Goal: Task Accomplishment & Management: Use online tool/utility

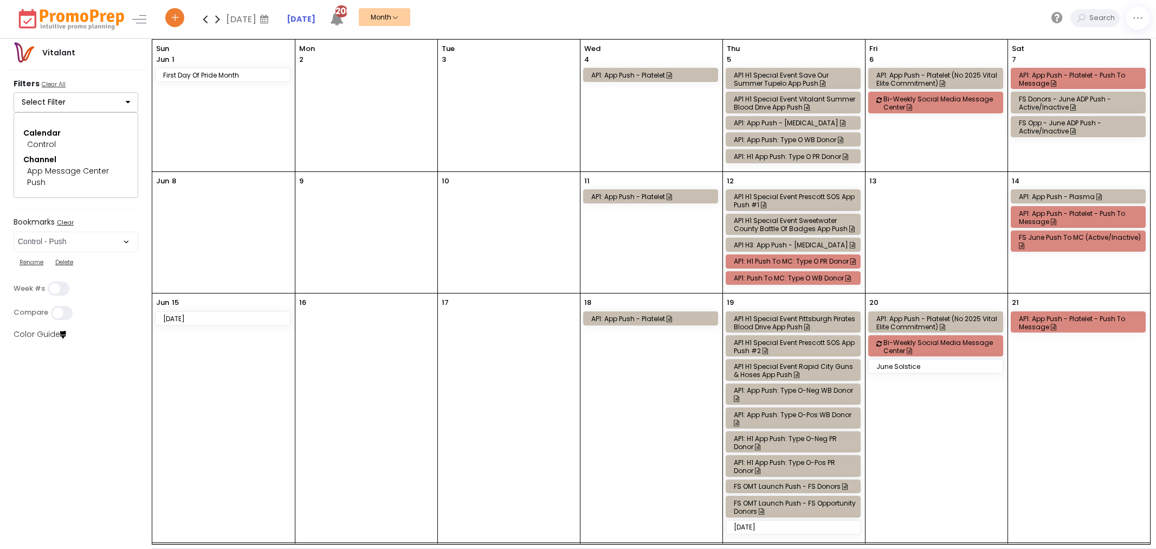
select select "282"
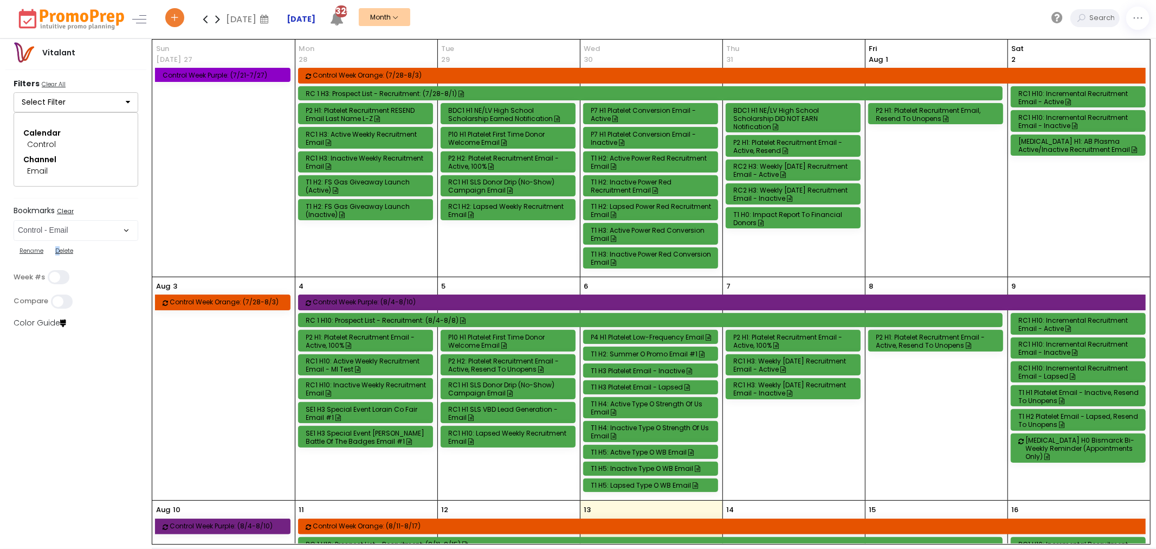
scroll to position [858, 0]
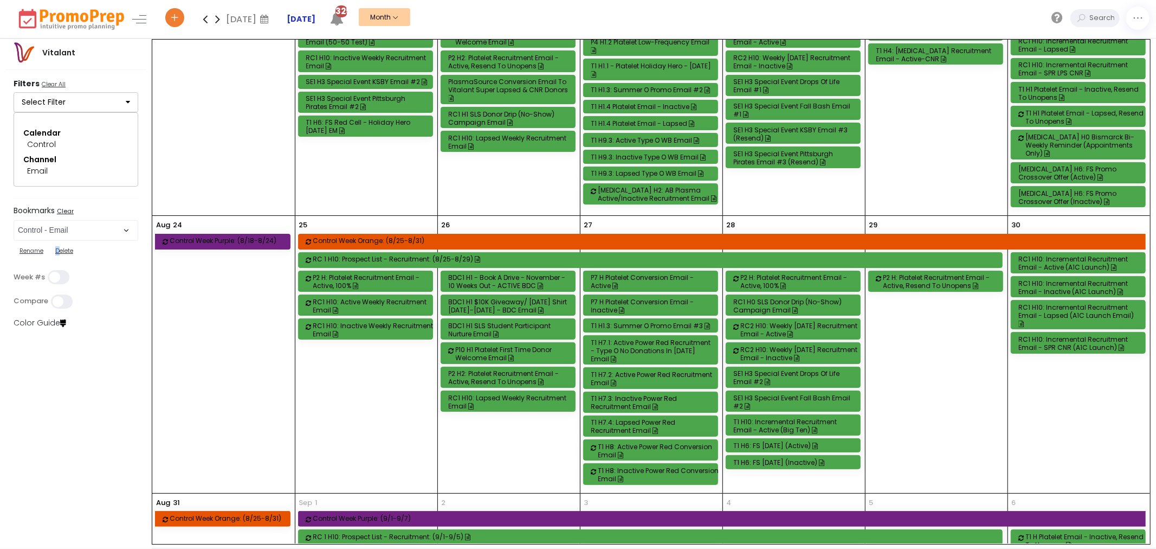
click at [305, 16] on strong "[DATE]" at bounding box center [301, 19] width 29 height 11
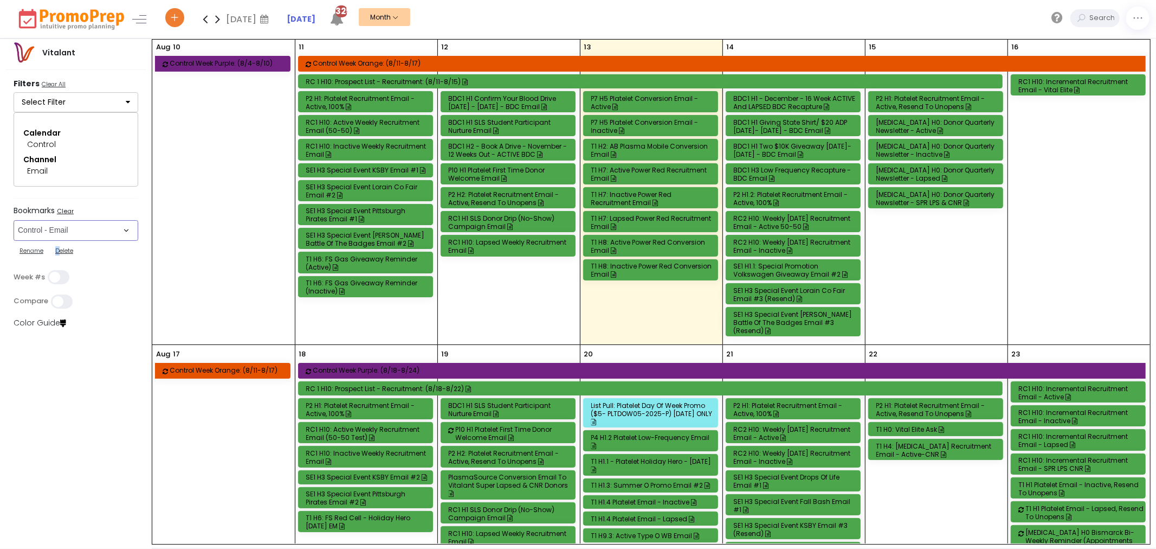
drag, startPoint x: 75, startPoint y: 230, endPoint x: 82, endPoint y: 226, distance: 8.7
click at [75, 230] on select "Select Bookmark Automated Frequency Campaign Control - BVR Control - Email Cont…" at bounding box center [76, 230] width 125 height 21
click at [89, 225] on select "Select Bookmark Automated Frequency Campaign Control - BVR Control - Email Cont…" at bounding box center [76, 230] width 125 height 21
click at [122, 226] on select "Select Bookmark Automated Frequency Campaign Control - BVR Control - Email Cont…" at bounding box center [76, 230] width 125 height 21
select select "250"
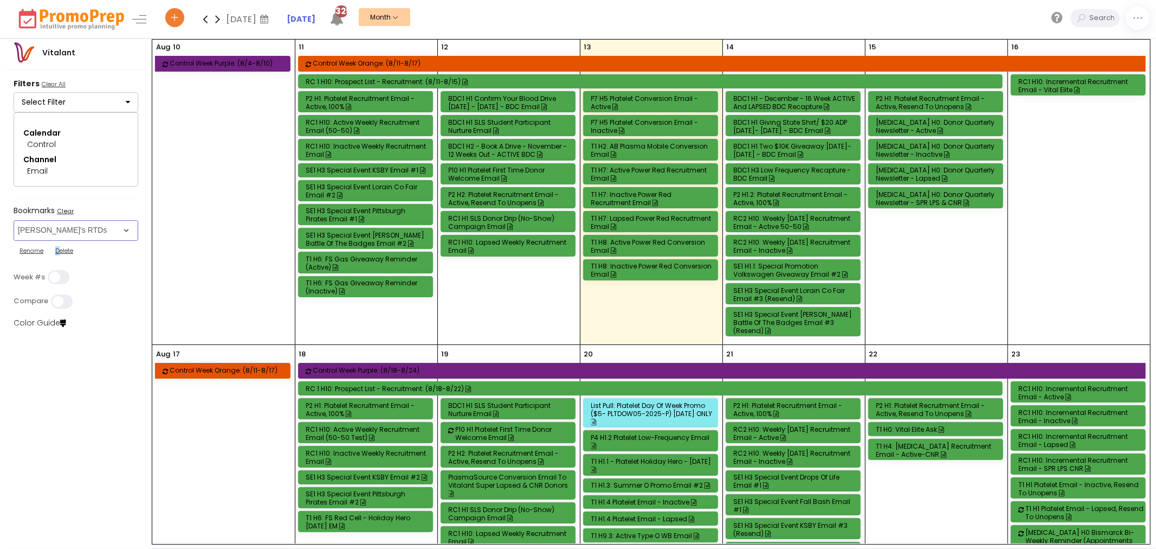
click at [14, 241] on select "Select Bookmark Automated Frequency Campaign Control - BVR Control - Email Cont…" at bounding box center [76, 230] width 125 height 21
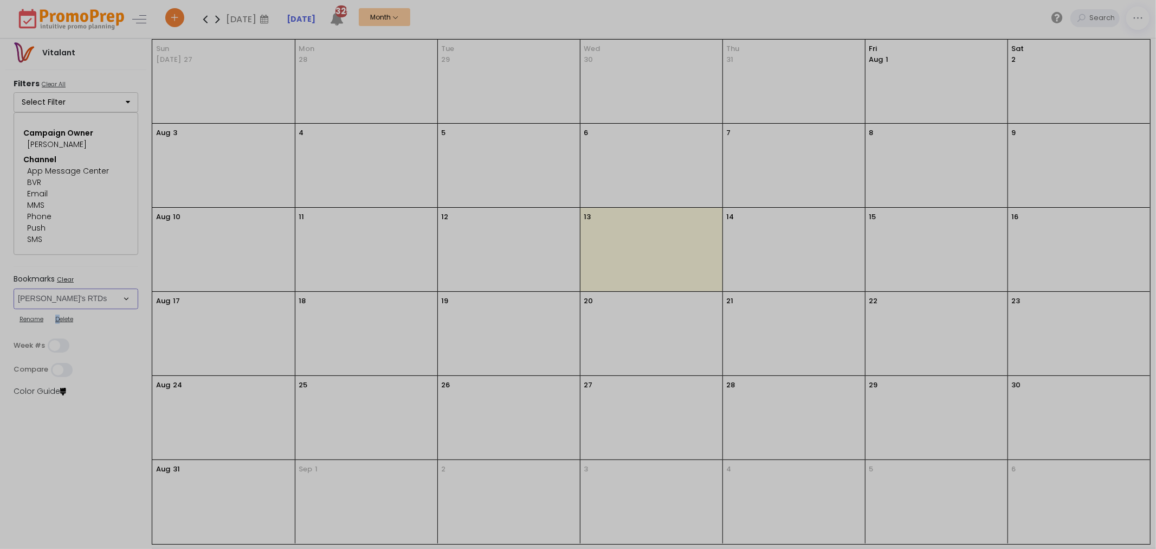
scroll to position [0, 0]
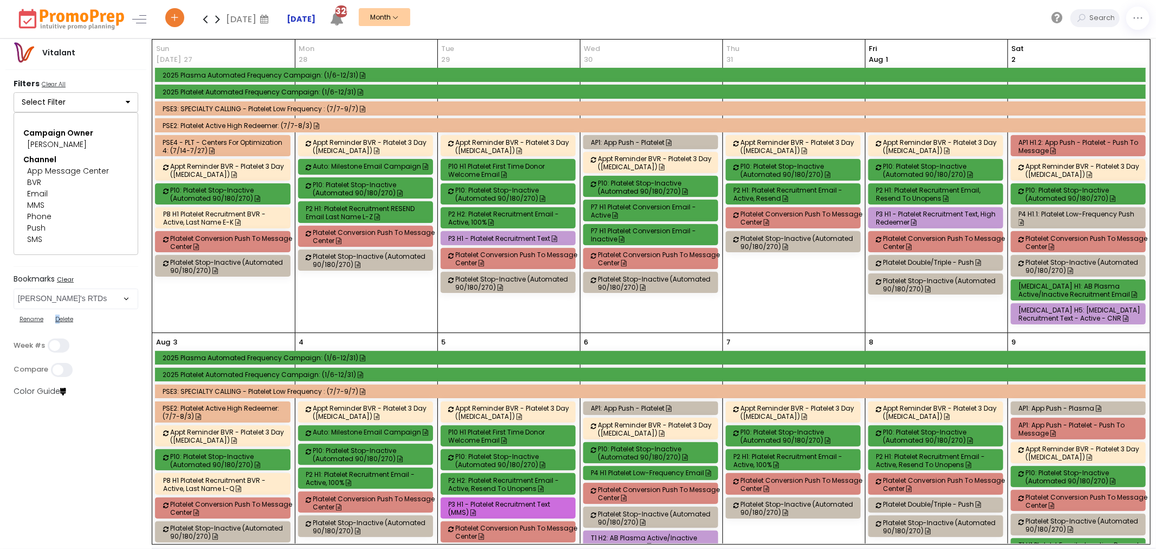
click at [305, 19] on strong "[DATE]" at bounding box center [301, 19] width 29 height 11
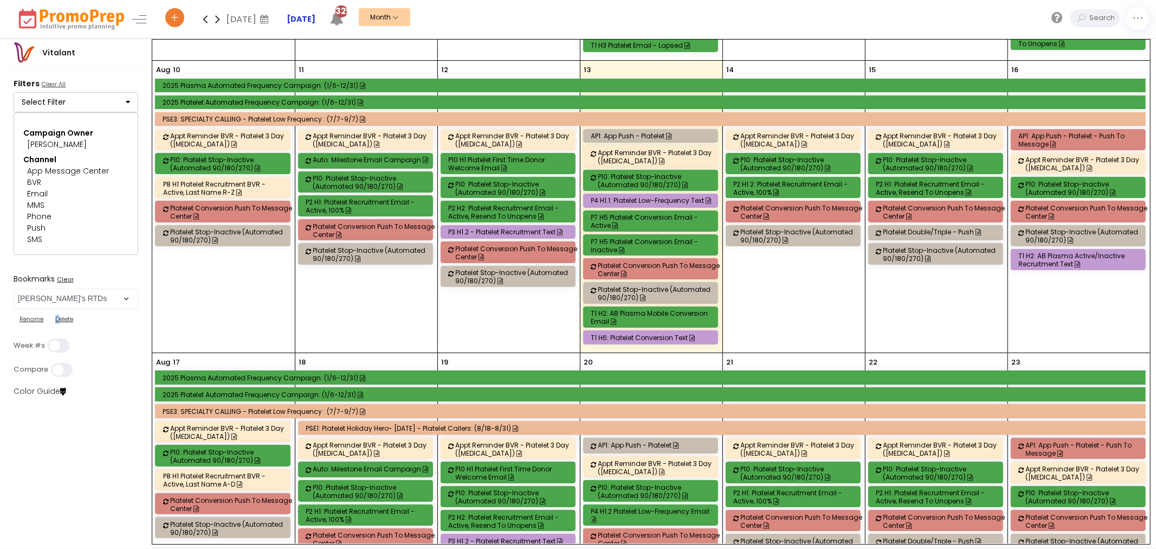
scroll to position [556, 0]
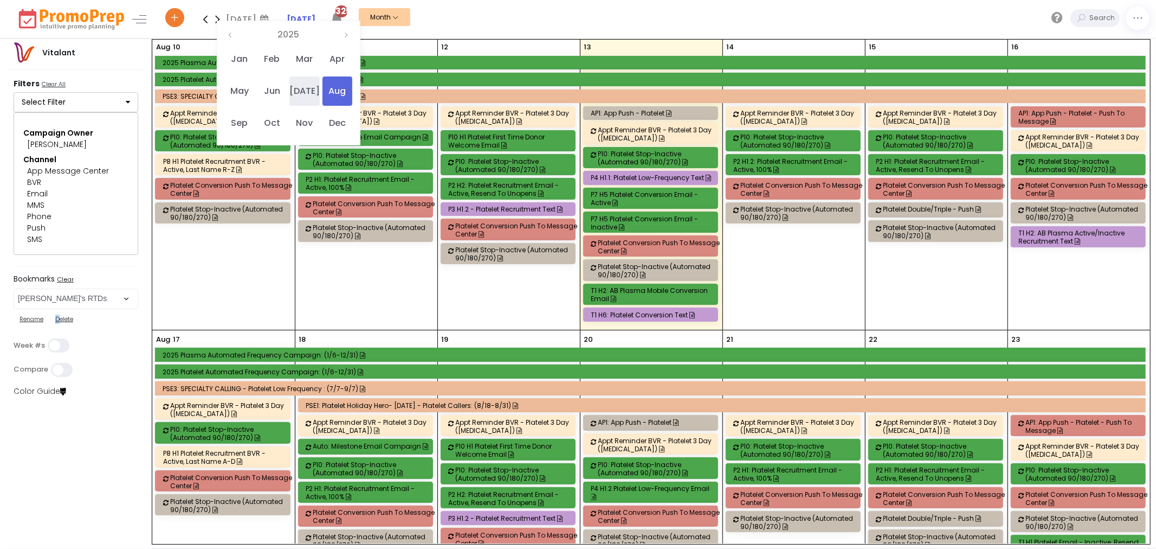
click at [305, 94] on span "[DATE]" at bounding box center [304, 90] width 30 height 29
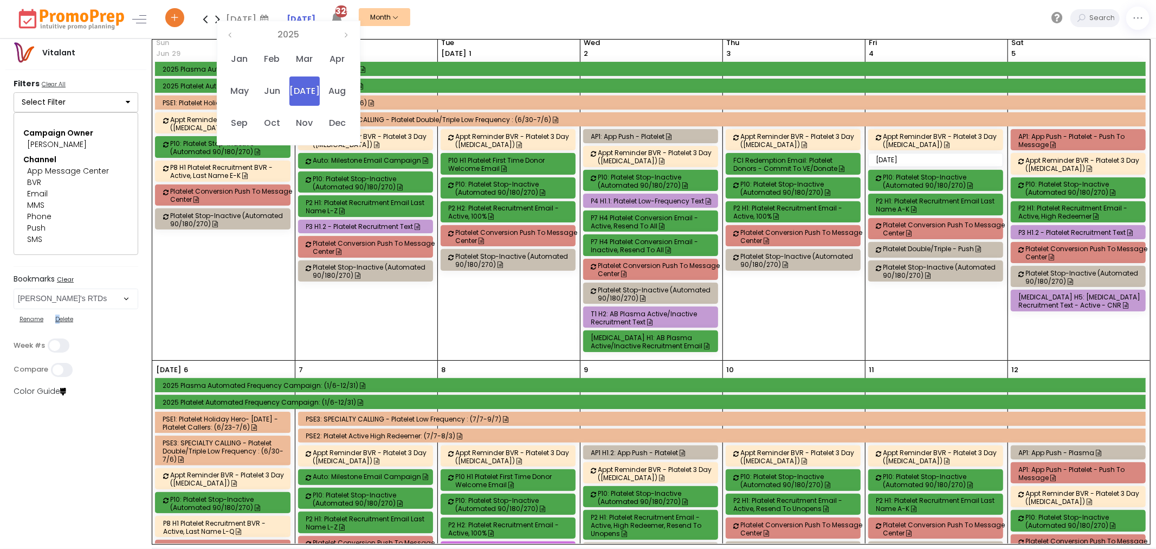
scroll to position [0, 0]
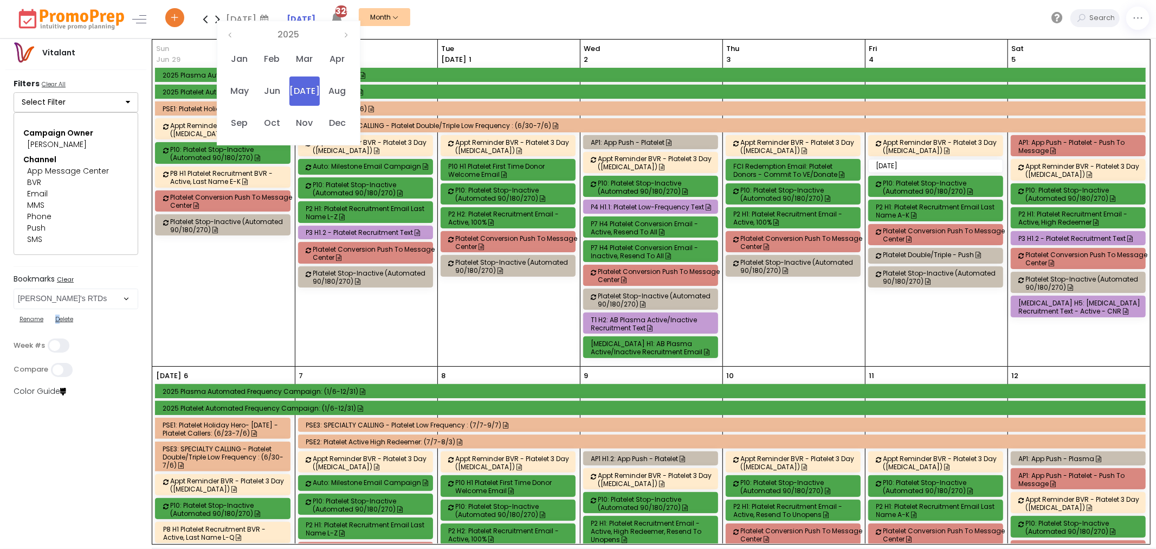
click at [1059, 220] on div "P2 H1: Platelet Recruitment Email - Active, High Redeemer" at bounding box center [1080, 218] width 123 height 16
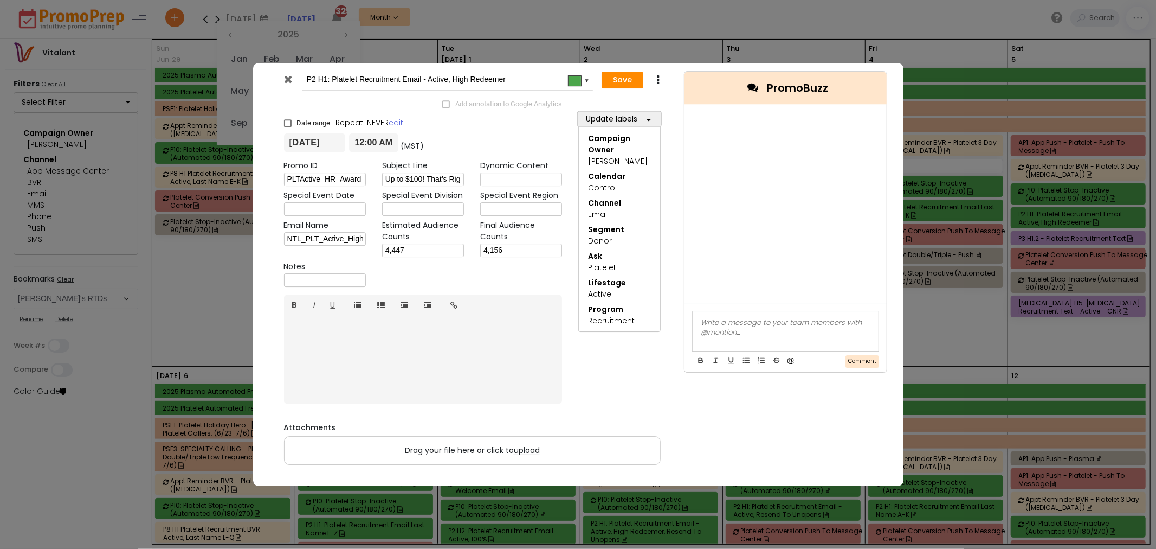
click at [290, 77] on icon at bounding box center [288, 79] width 8 height 11
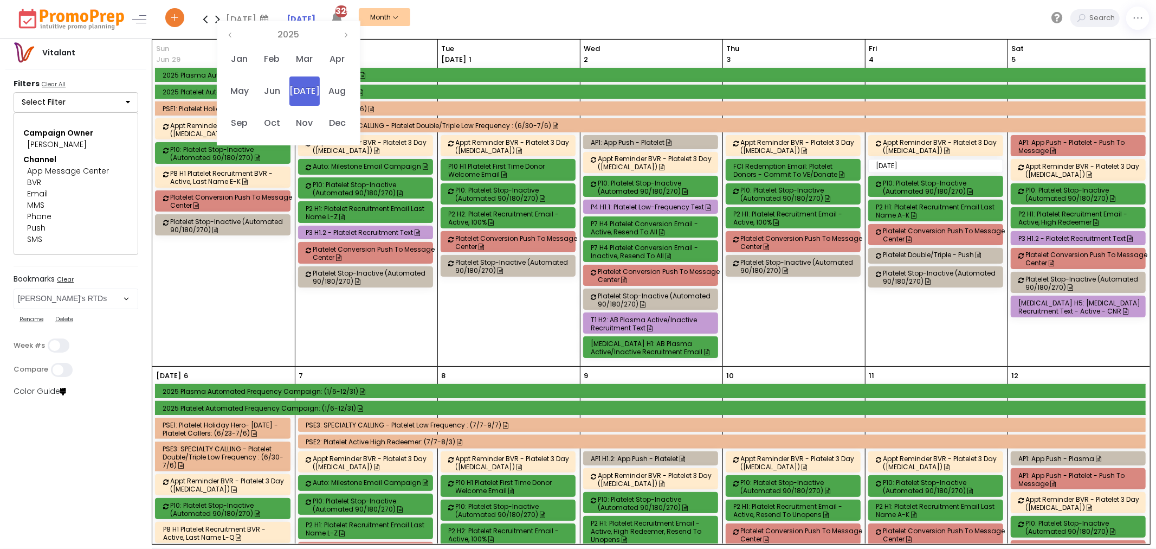
click at [201, 15] on icon at bounding box center [205, 19] width 12 height 22
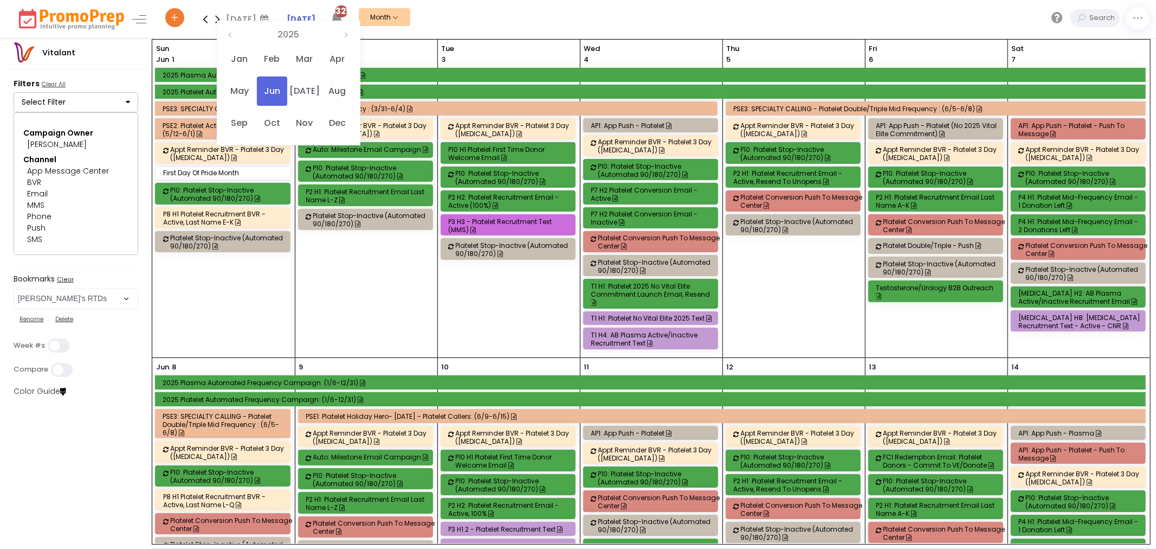
click at [204, 20] on icon at bounding box center [205, 19] width 12 height 22
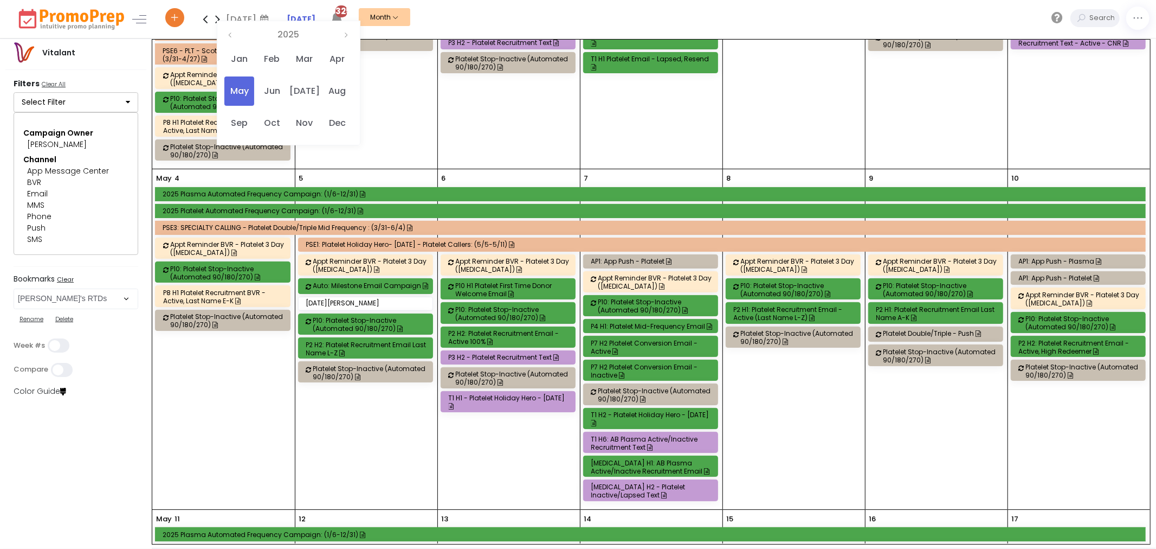
scroll to position [188, 0]
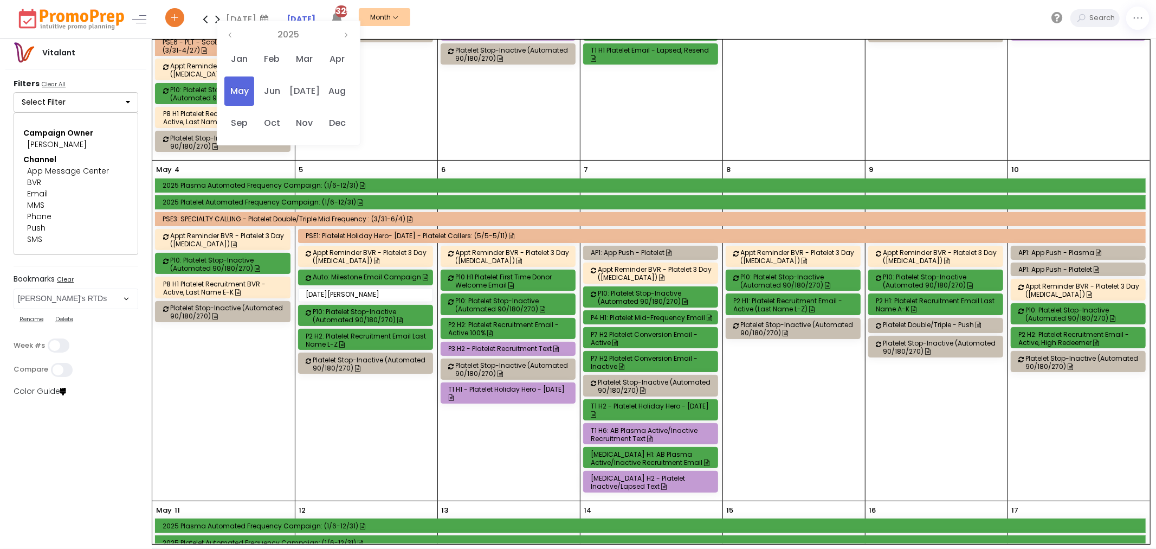
click at [1068, 340] on div "P2 H2: Platelet Recruitment Email - Active, High Redeemer" at bounding box center [1080, 338] width 123 height 16
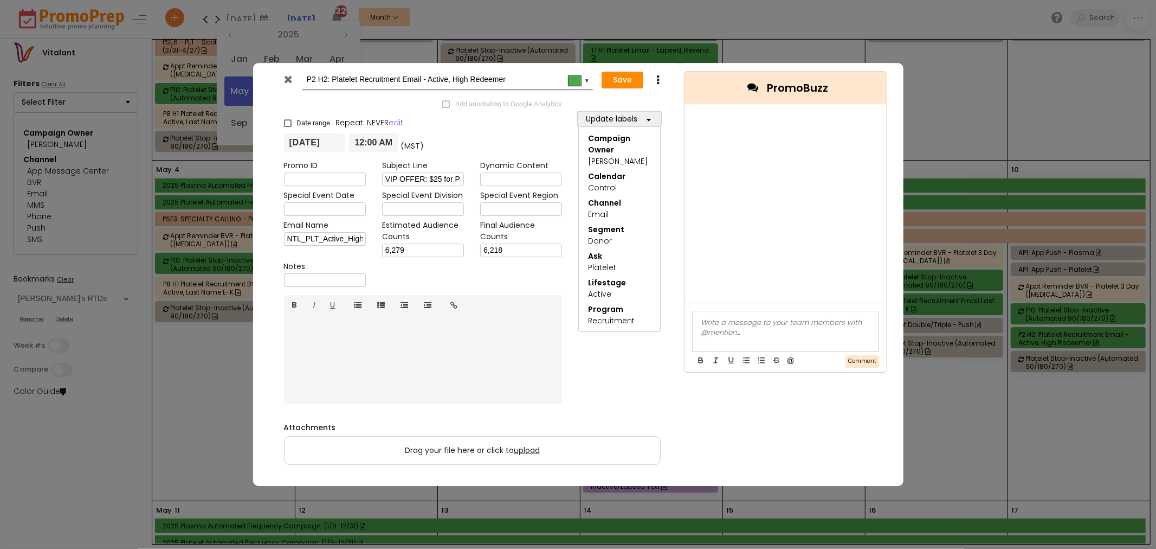
click at [288, 79] on icon at bounding box center [288, 79] width 8 height 11
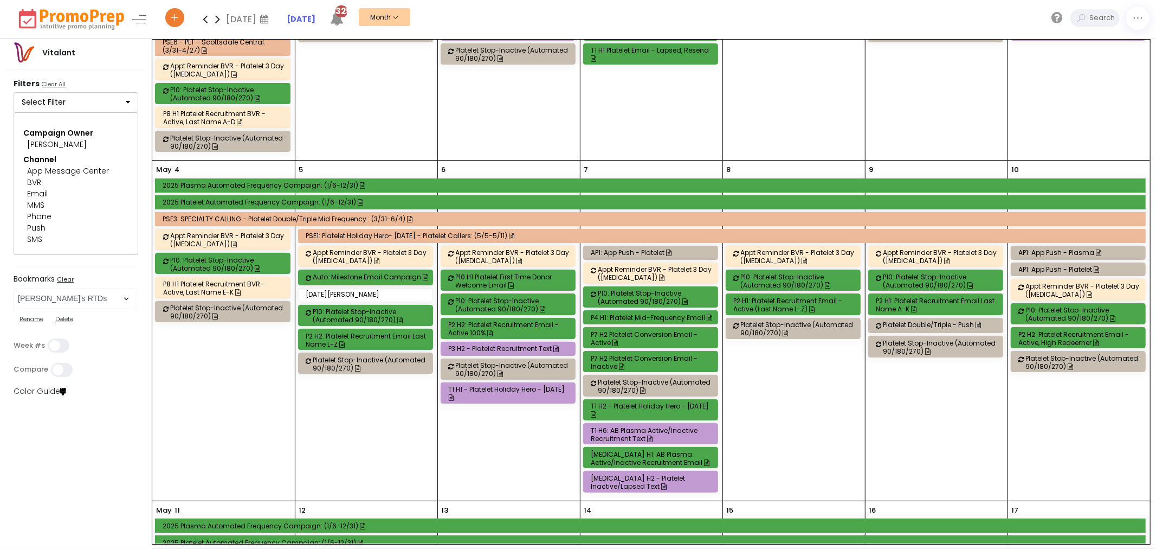
click at [315, 93] on span "[DATE]" at bounding box center [304, 90] width 30 height 29
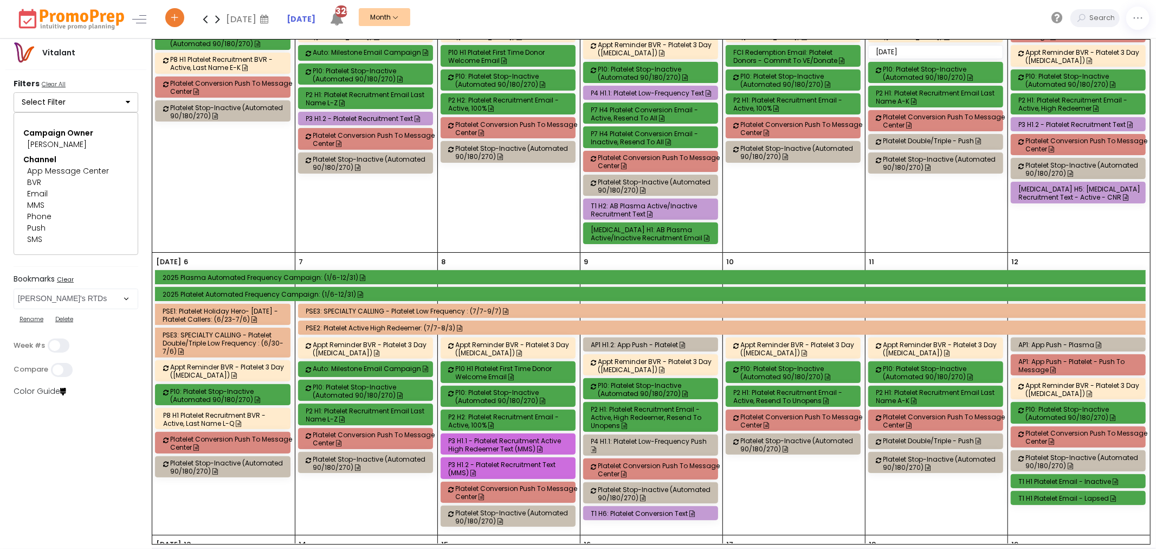
scroll to position [109, 0]
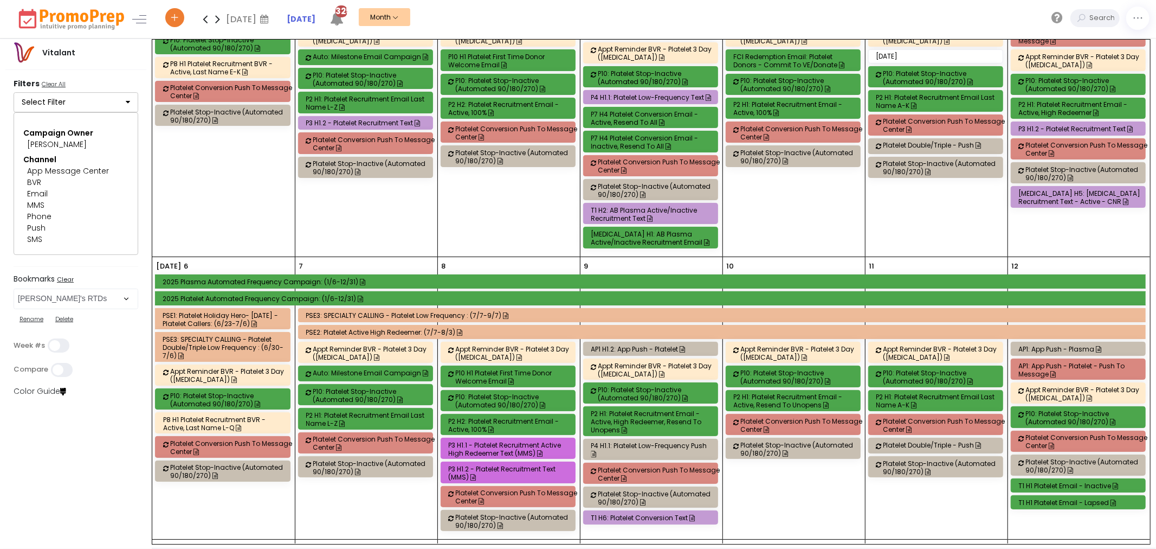
click at [1070, 113] on div "P2 H1: Platelet Recruitment Email - Active, High Redeemer" at bounding box center [1080, 108] width 123 height 16
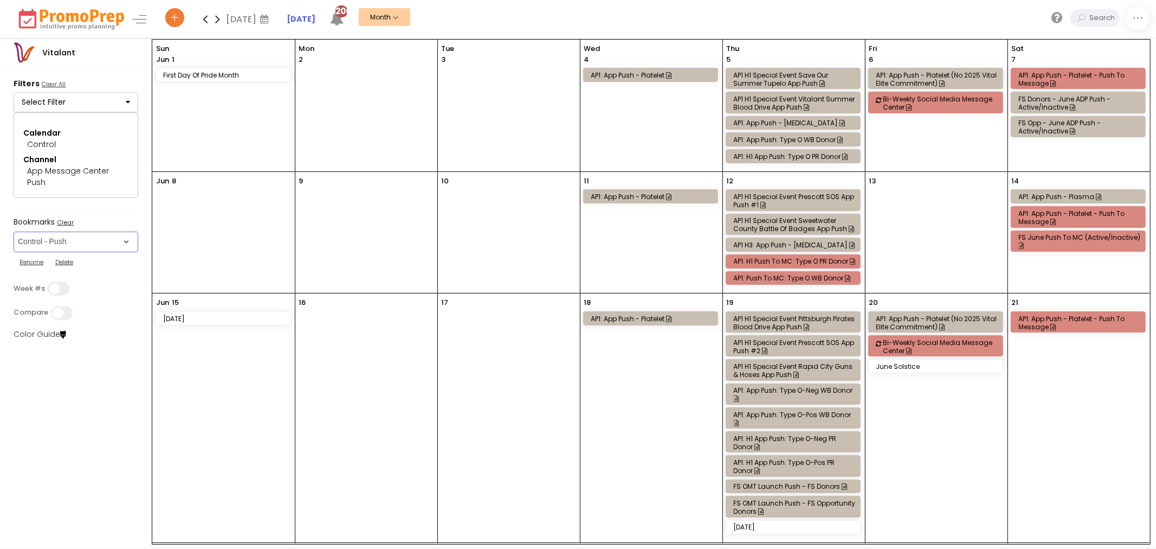
click at [69, 248] on select "Select Bookmark Automated Frequency Campaign Control - BVR Control - Email Cont…" at bounding box center [76, 241] width 125 height 21
click at [101, 243] on select "Select Bookmark Automated Frequency Campaign Control - BVR Control - Email Cont…" at bounding box center [76, 241] width 125 height 21
select select "48"
click at [14, 231] on select "Select Bookmark Automated Frequency Campaign Control - BVR Control - Email Cont…" at bounding box center [76, 241] width 125 height 21
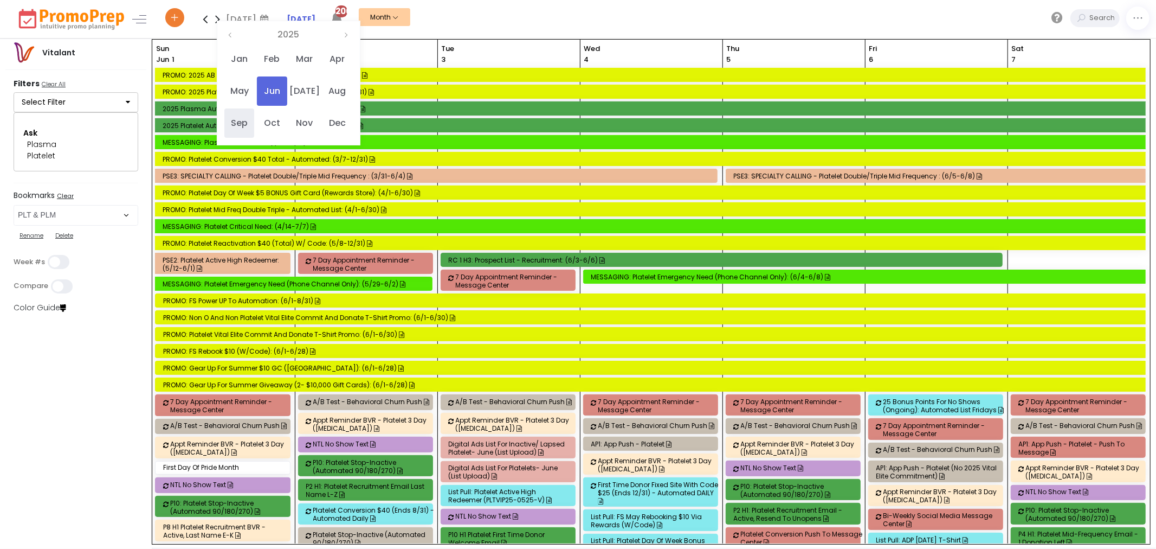
click at [243, 116] on span "Sep" at bounding box center [239, 122] width 30 height 29
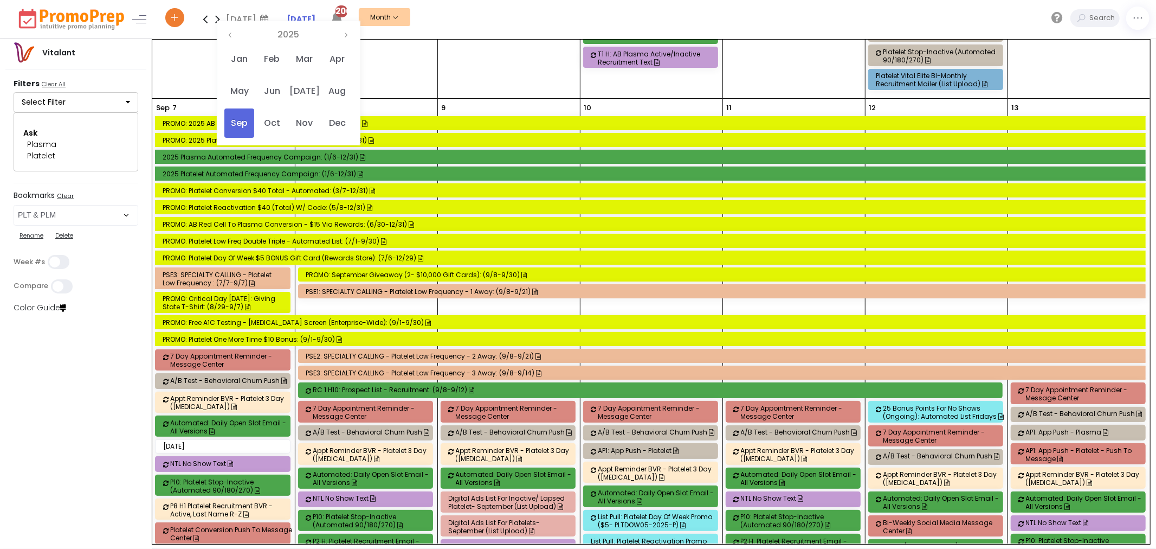
scroll to position [652, 0]
